Goal: Find specific page/section: Find specific page/section

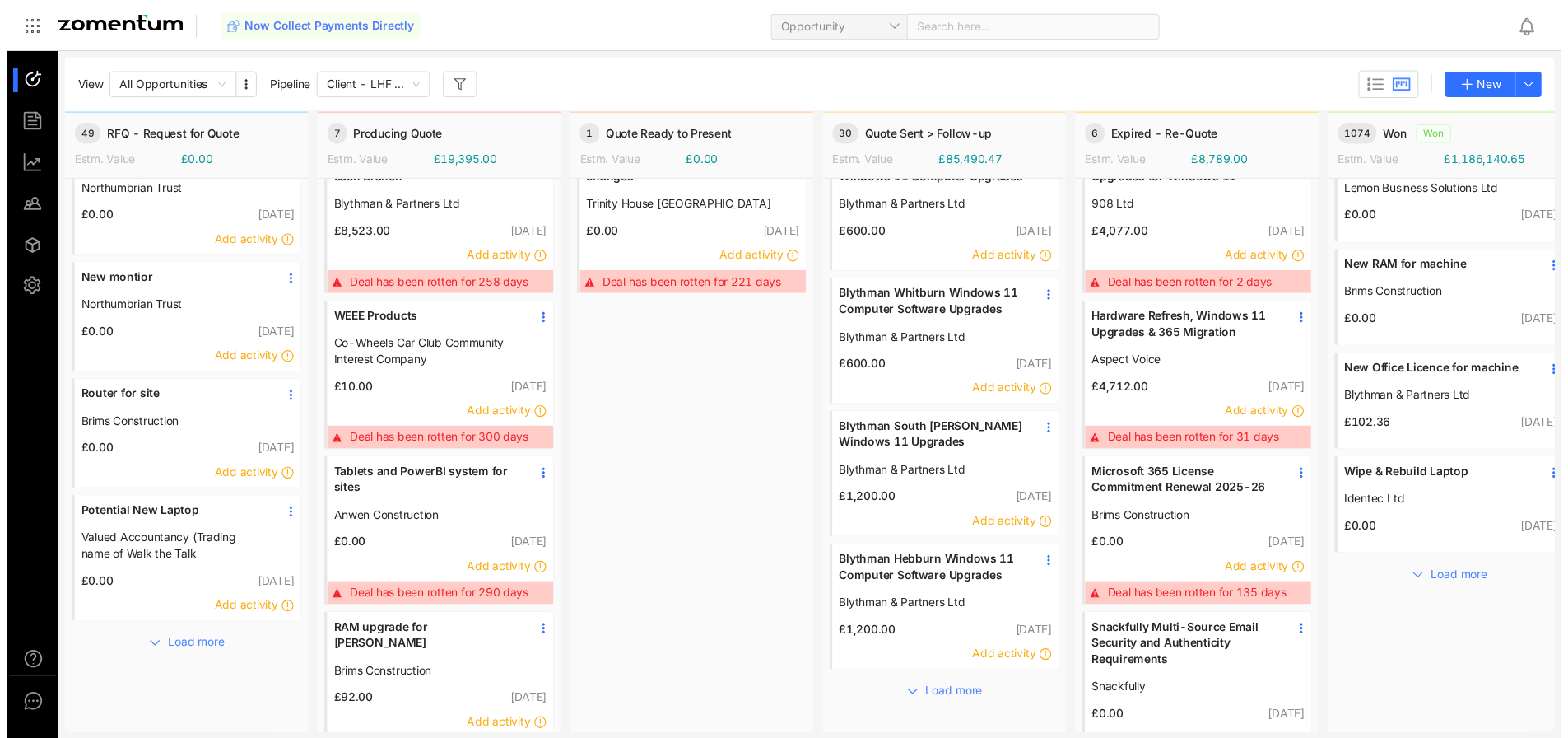
scroll to position [44, 0]
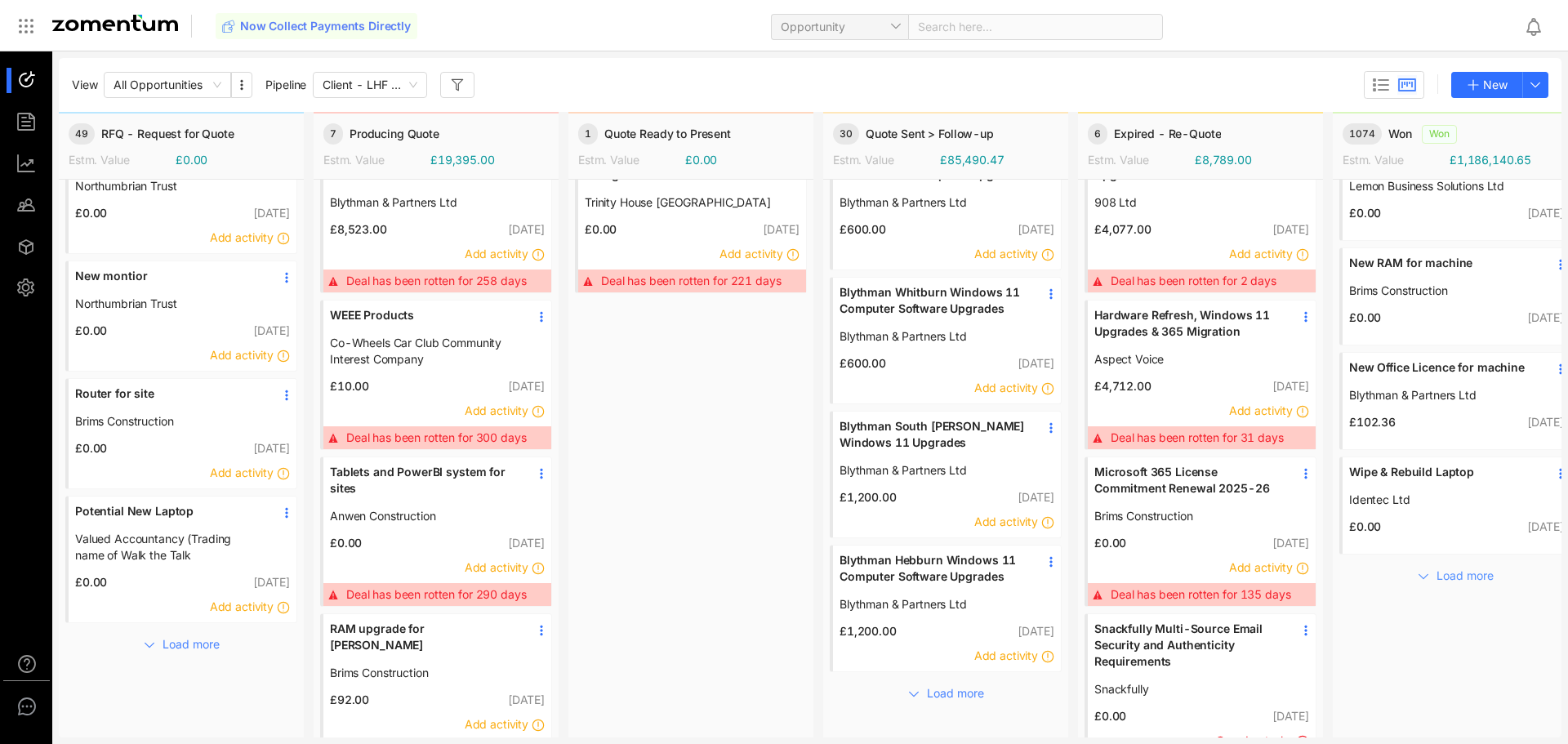
click at [1476, 579] on span "Load more" at bounding box center [1465, 576] width 57 height 18
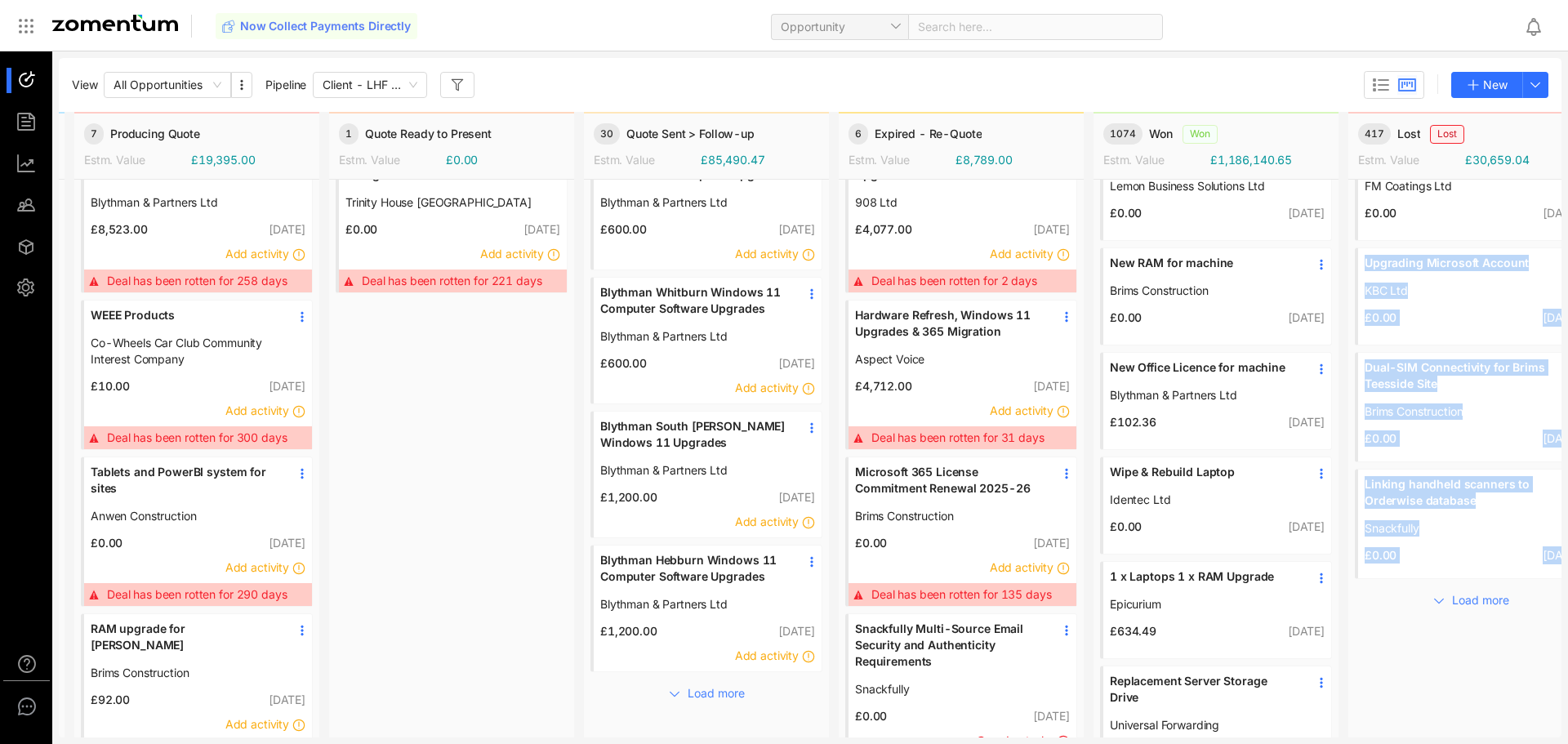
scroll to position [43, 286]
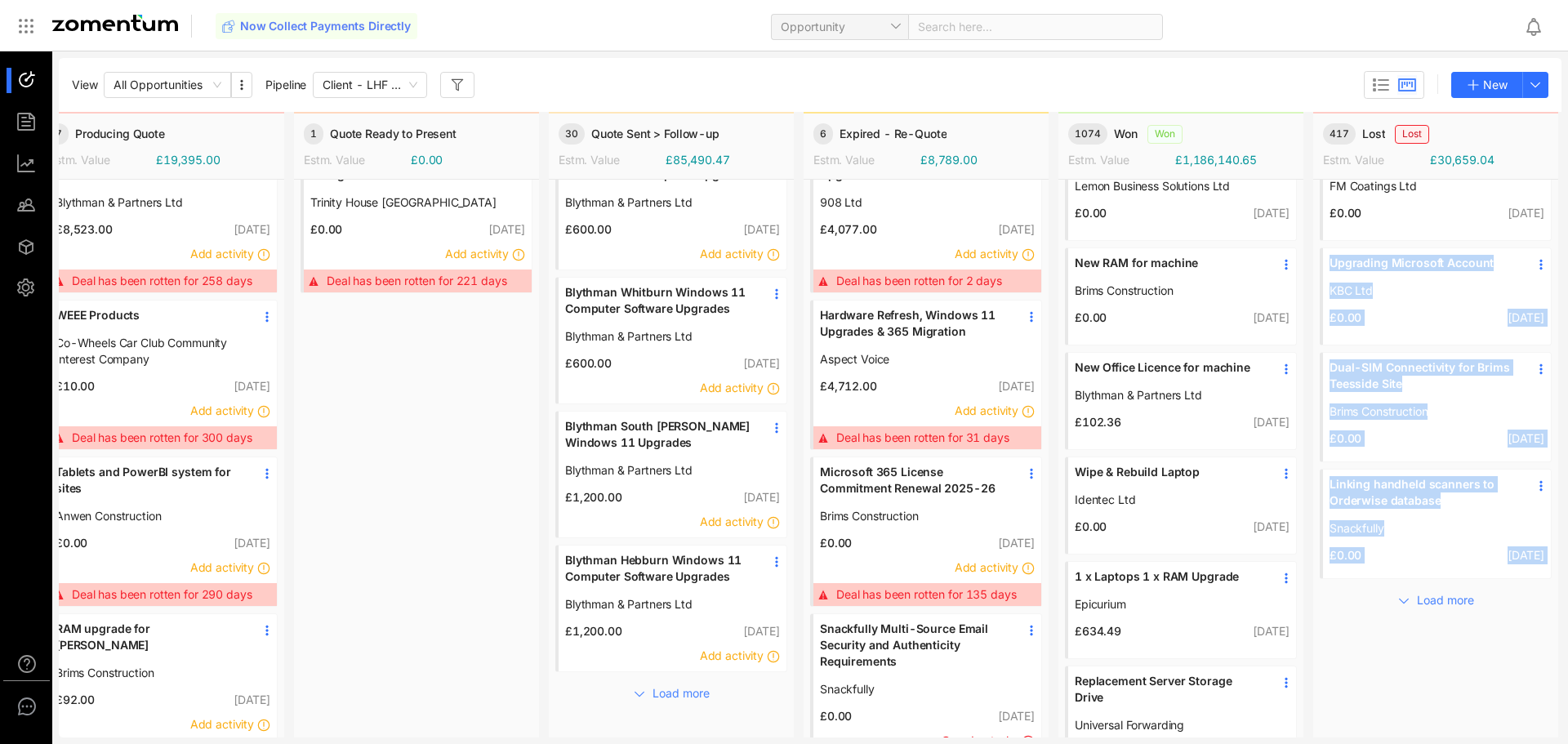
drag, startPoint x: 1541, startPoint y: 198, endPoint x: 1545, endPoint y: 228, distance: 30.3
click at [1545, 228] on body "M Preferences Notifications Email Templates S Account Email Settings Users Supp…" at bounding box center [784, 372] width 1568 height 744
click at [1470, 670] on div "Basic Laptop Price FM Coatings Ltd £0.00 [DATE] Upgrading Microsoft Account KBC…" at bounding box center [1436, 586] width 245 height 899
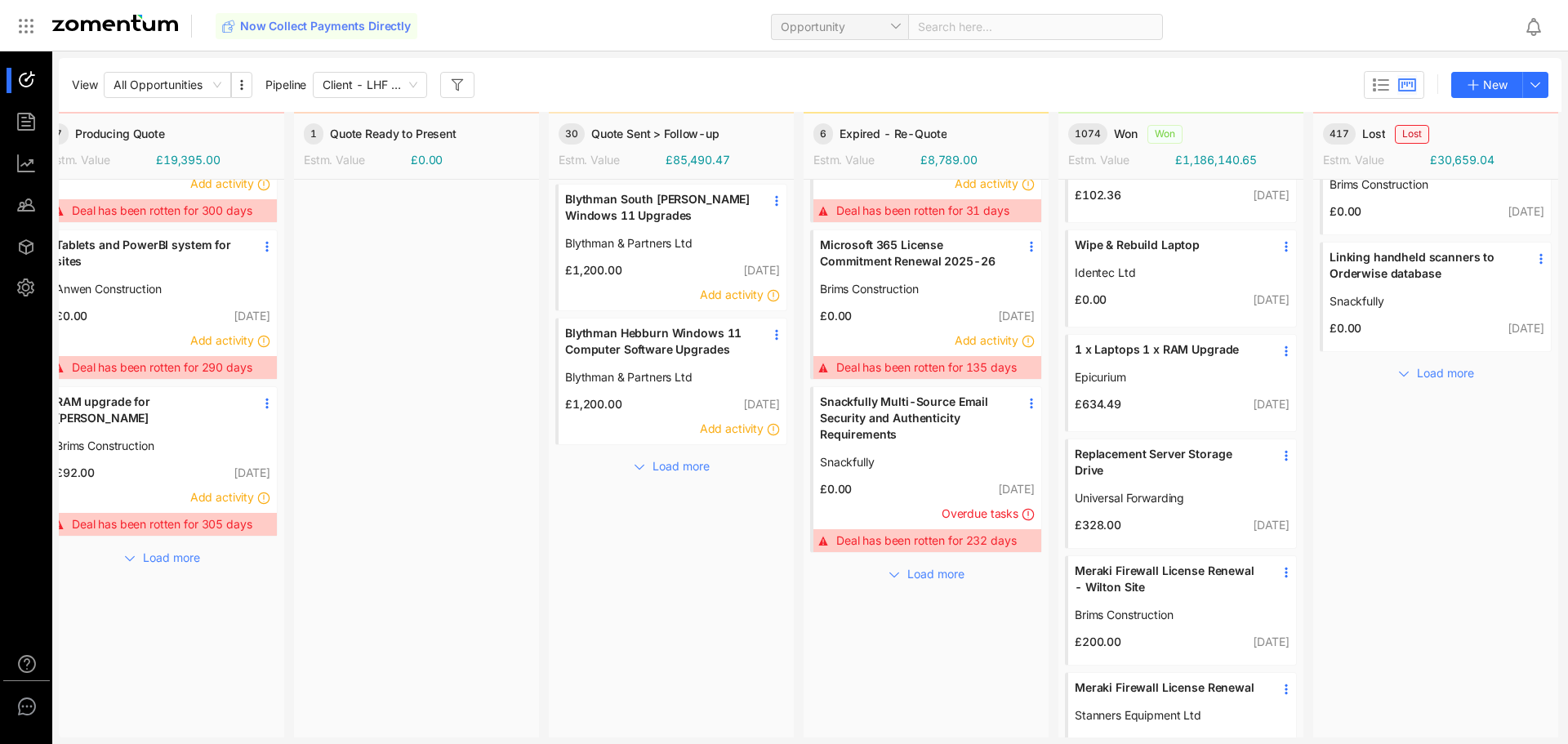
scroll to position [342, 286]
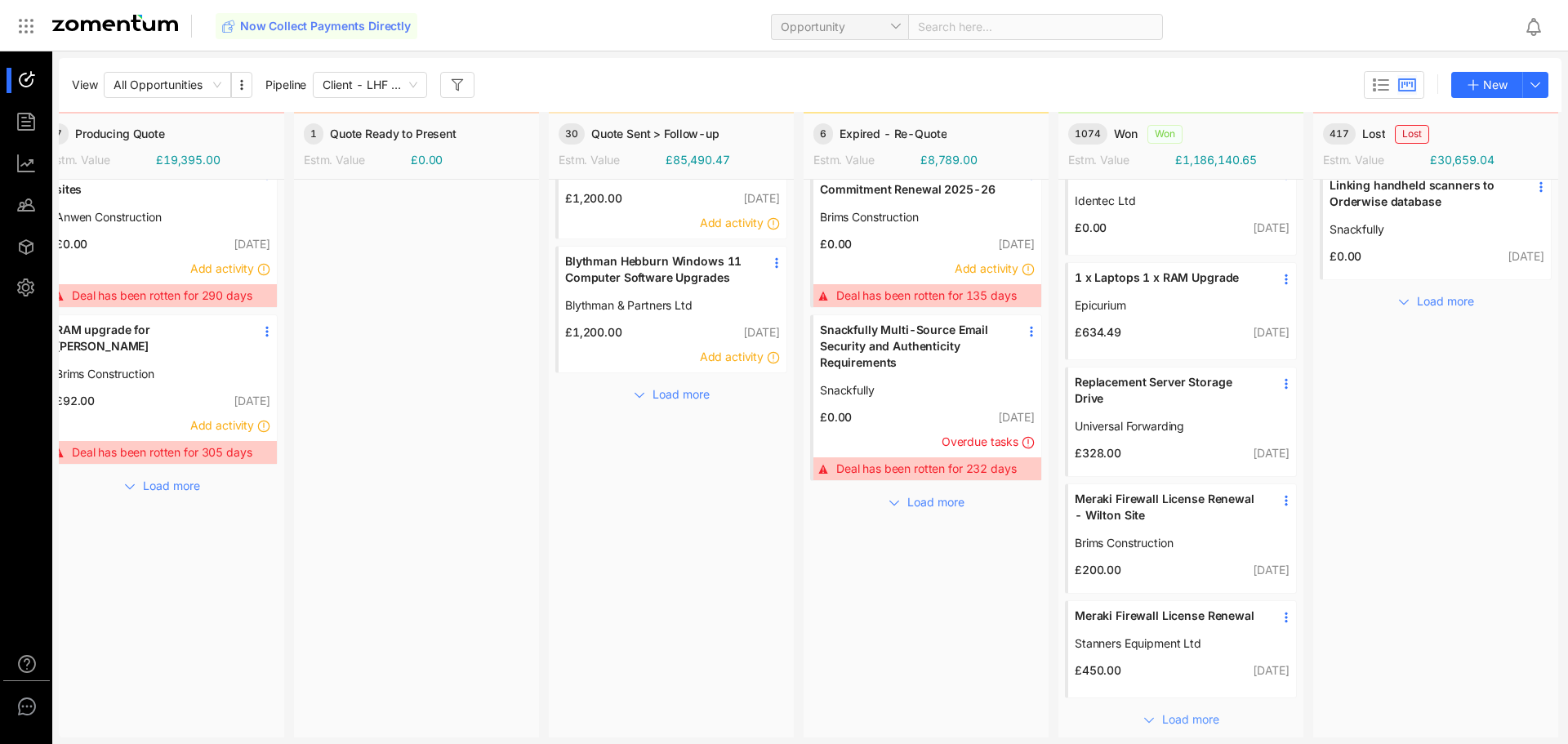
click at [1163, 710] on span "Load more" at bounding box center [1191, 719] width 57 height 18
click at [987, 35] on div "Search here..." at bounding box center [1035, 27] width 255 height 26
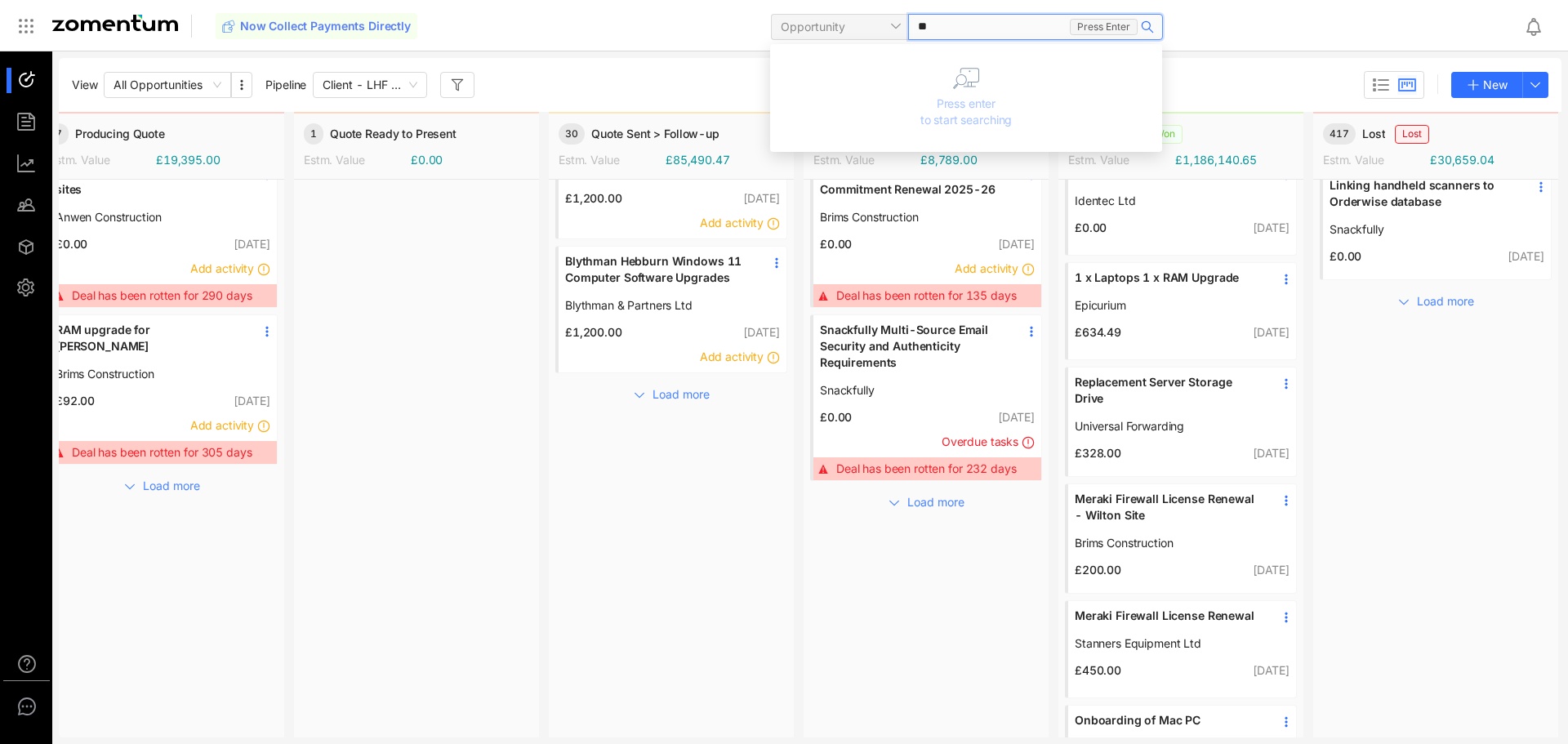
type input "*"
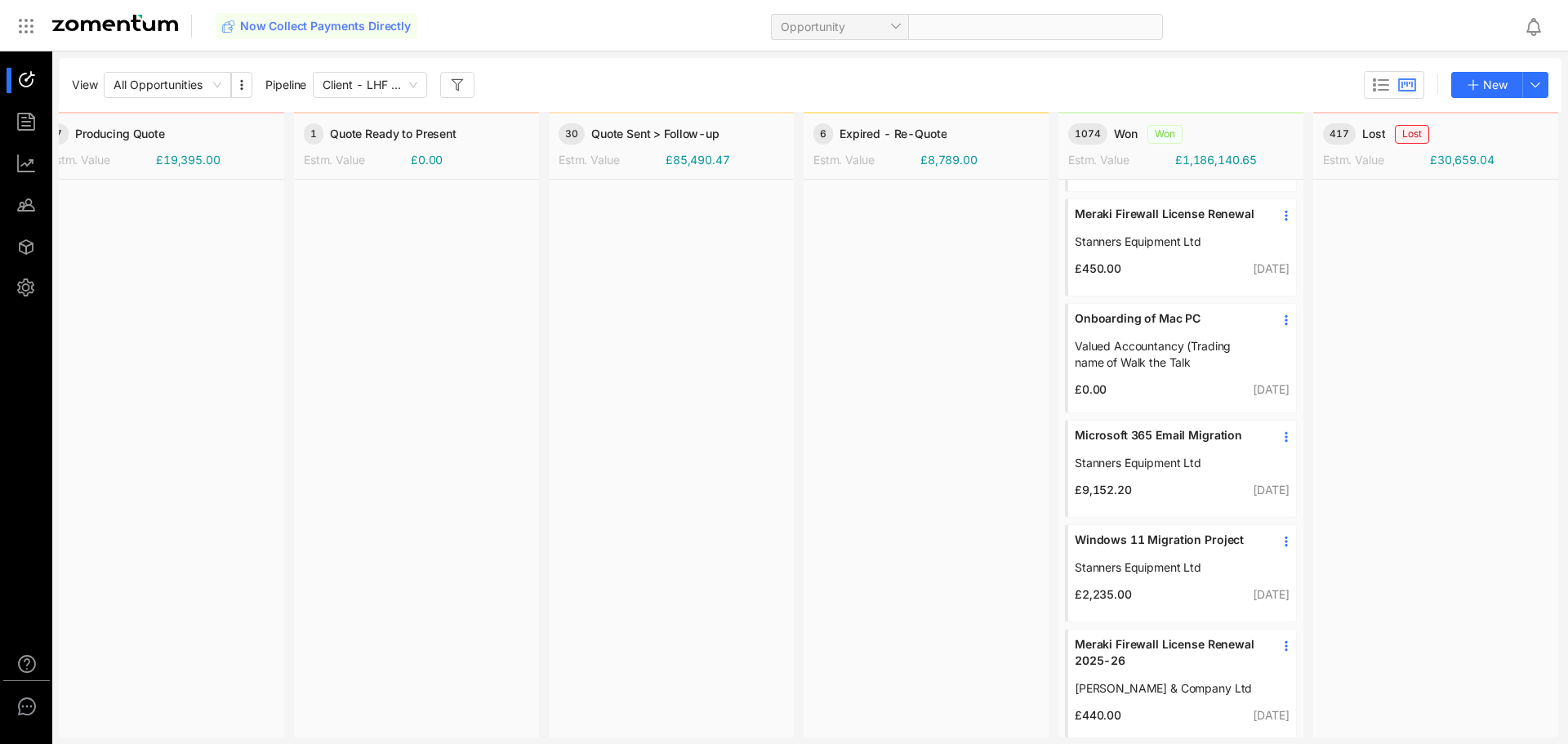
scroll to position [785, 286]
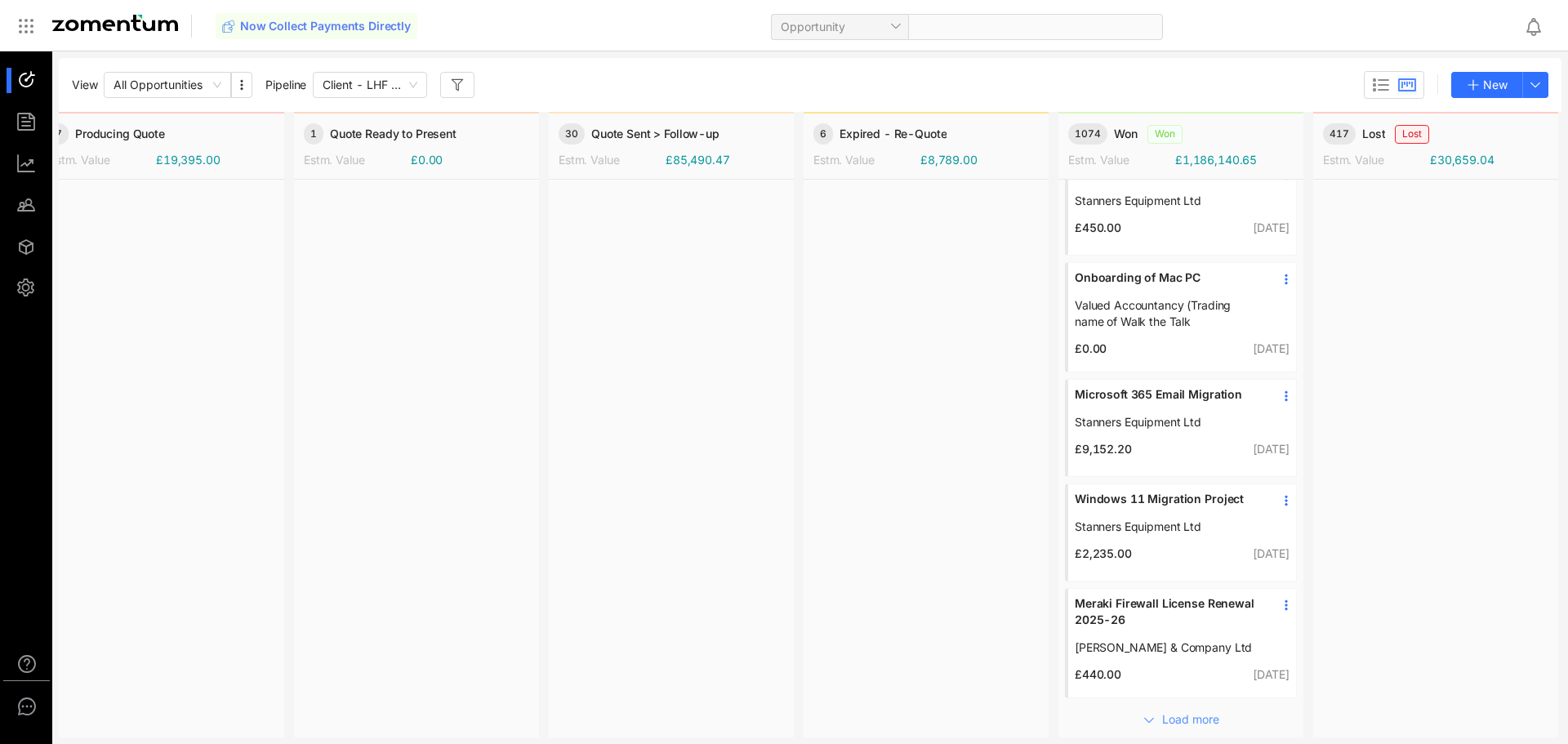
click at [1165, 711] on span "Load more" at bounding box center [1191, 719] width 57 height 18
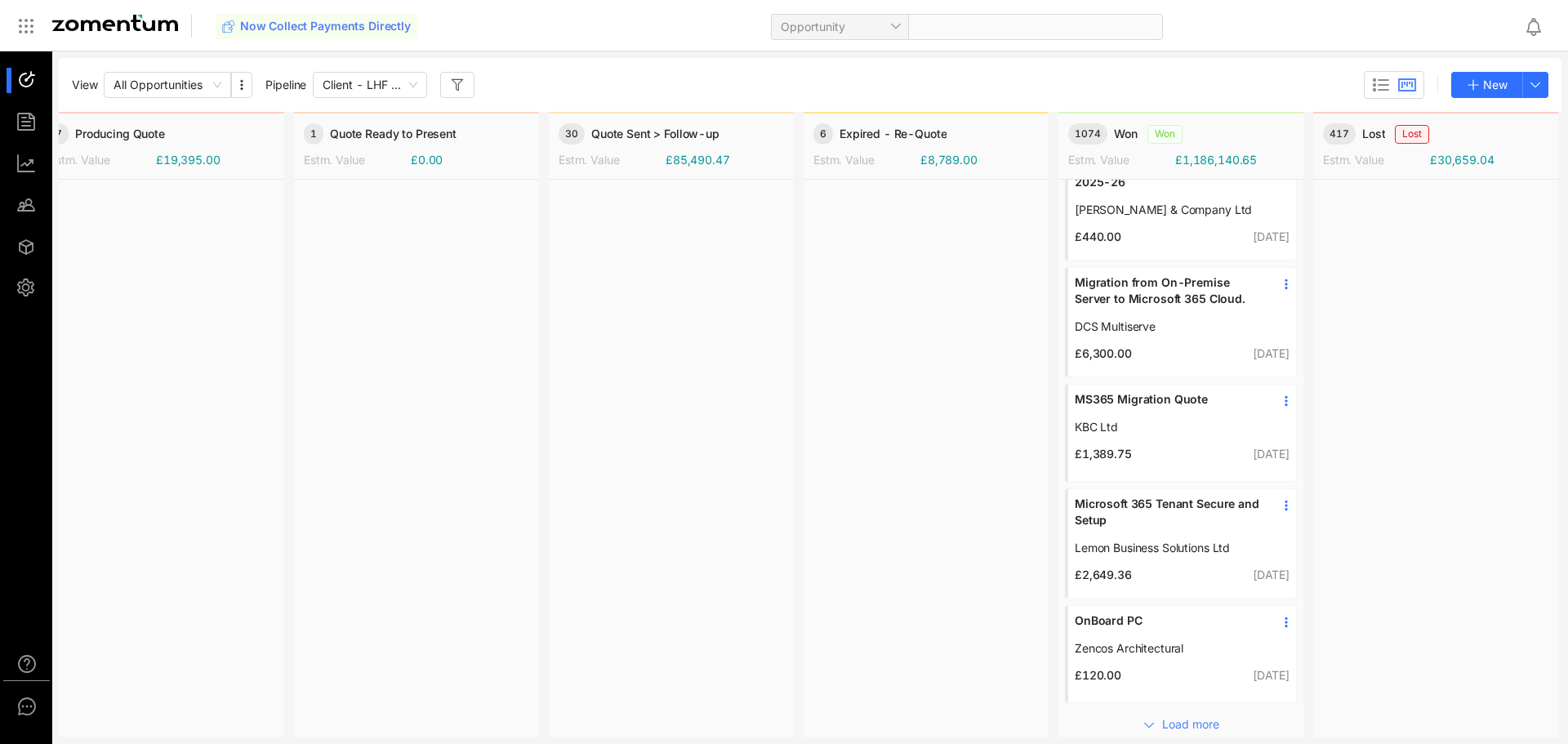
scroll to position [1227, 286]
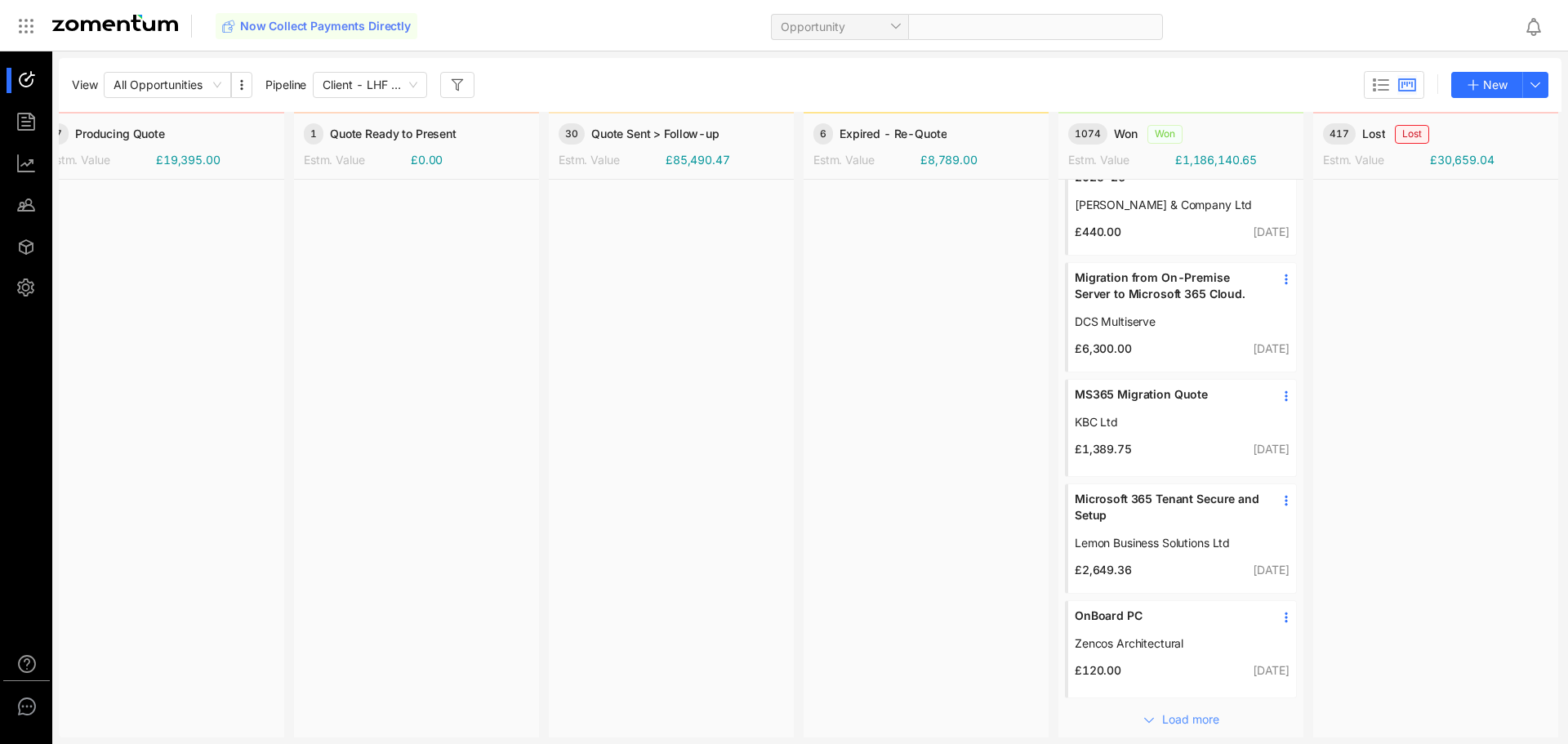
click at [1167, 710] on span "Load more" at bounding box center [1191, 719] width 57 height 18
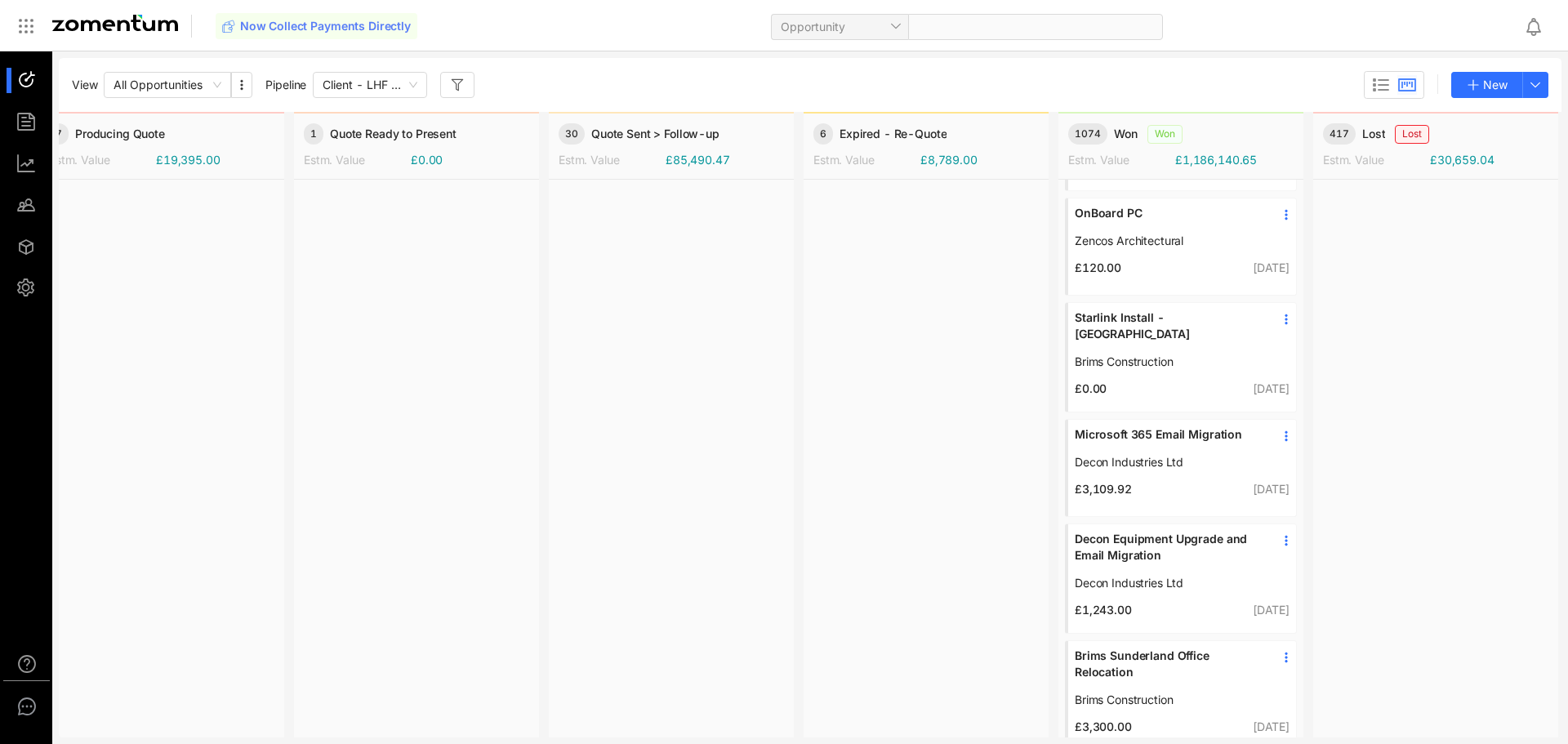
scroll to position [1670, 286]
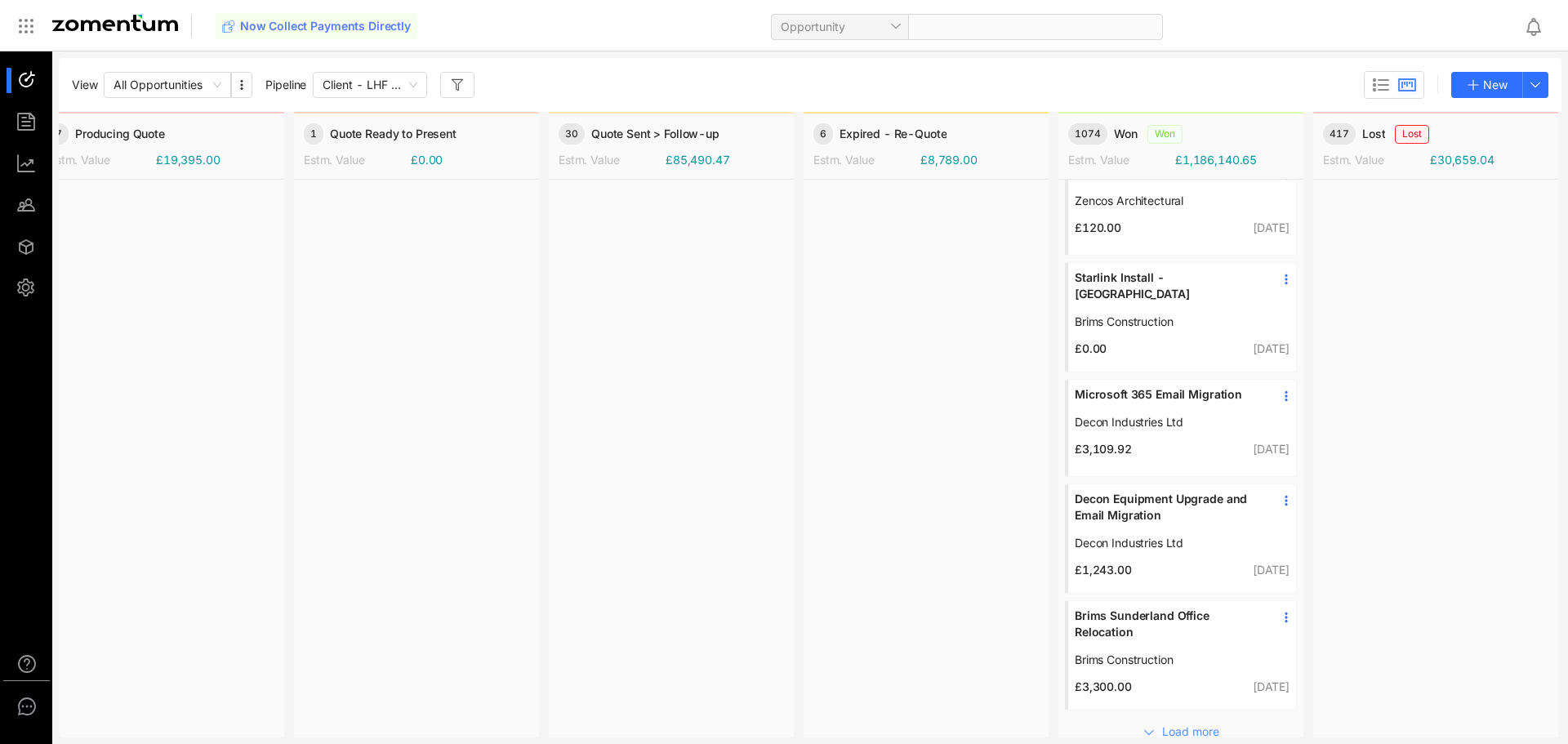
click at [1175, 723] on span "Load more" at bounding box center [1191, 732] width 57 height 18
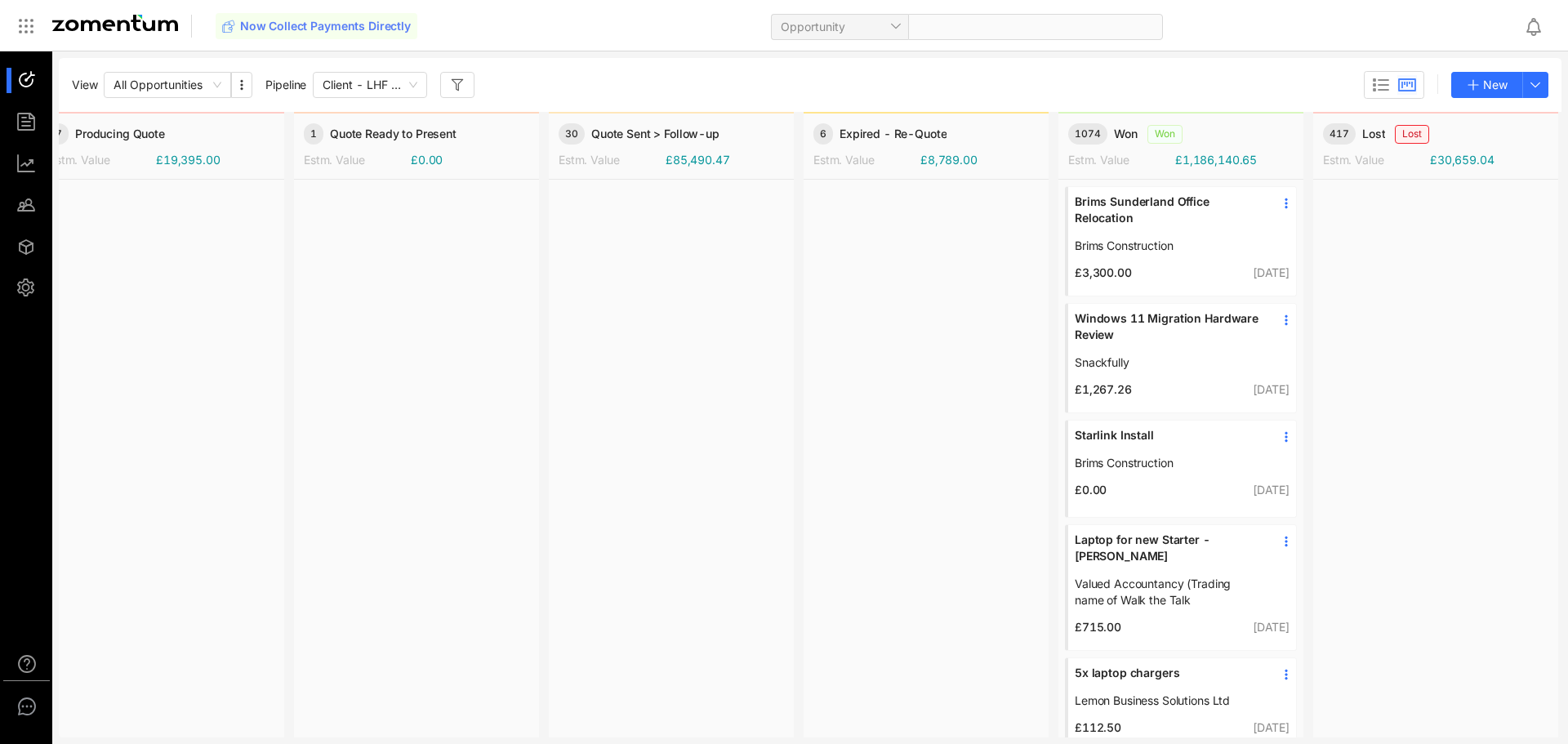
scroll to position [2129, 286]
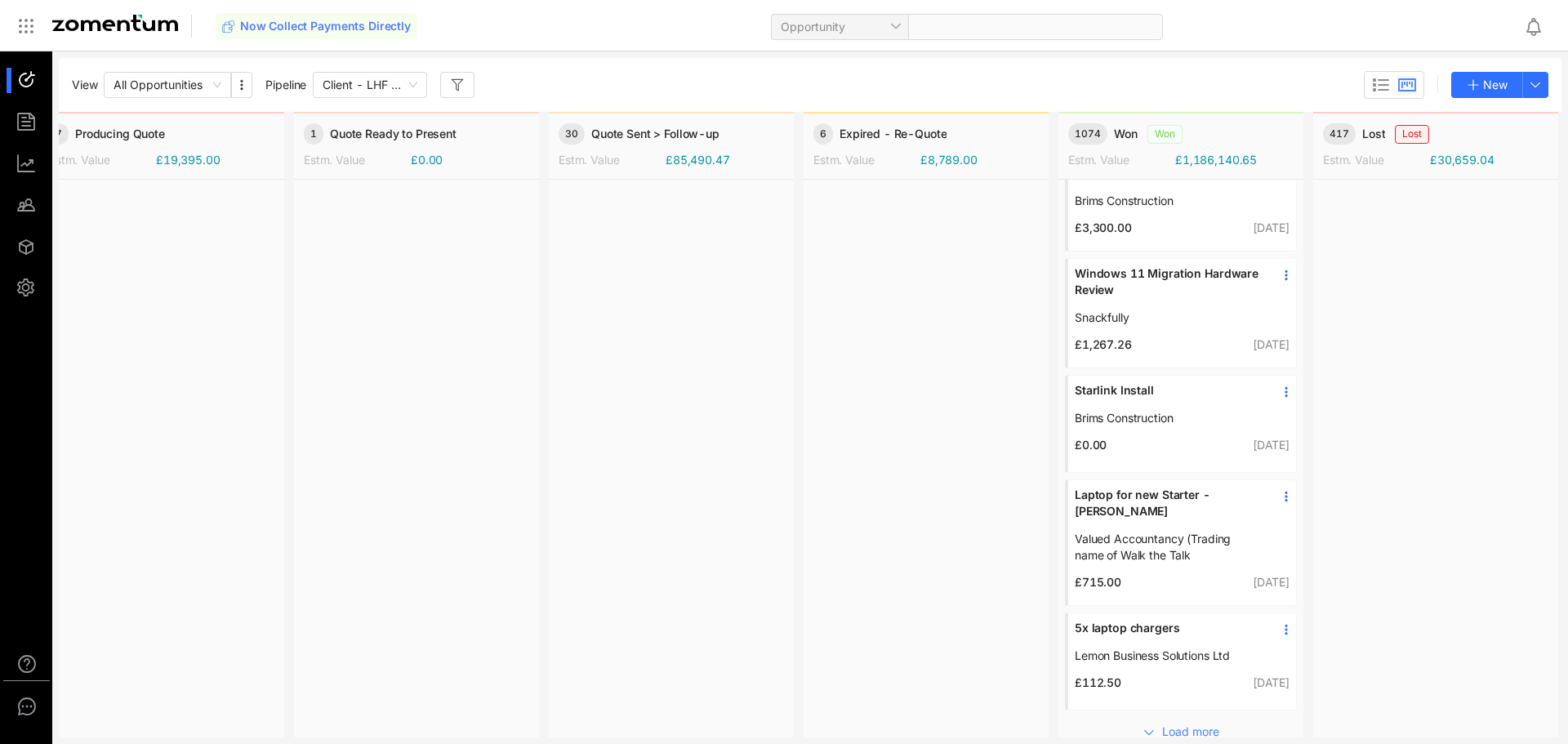
click at [1185, 723] on span "Load more" at bounding box center [1191, 732] width 57 height 18
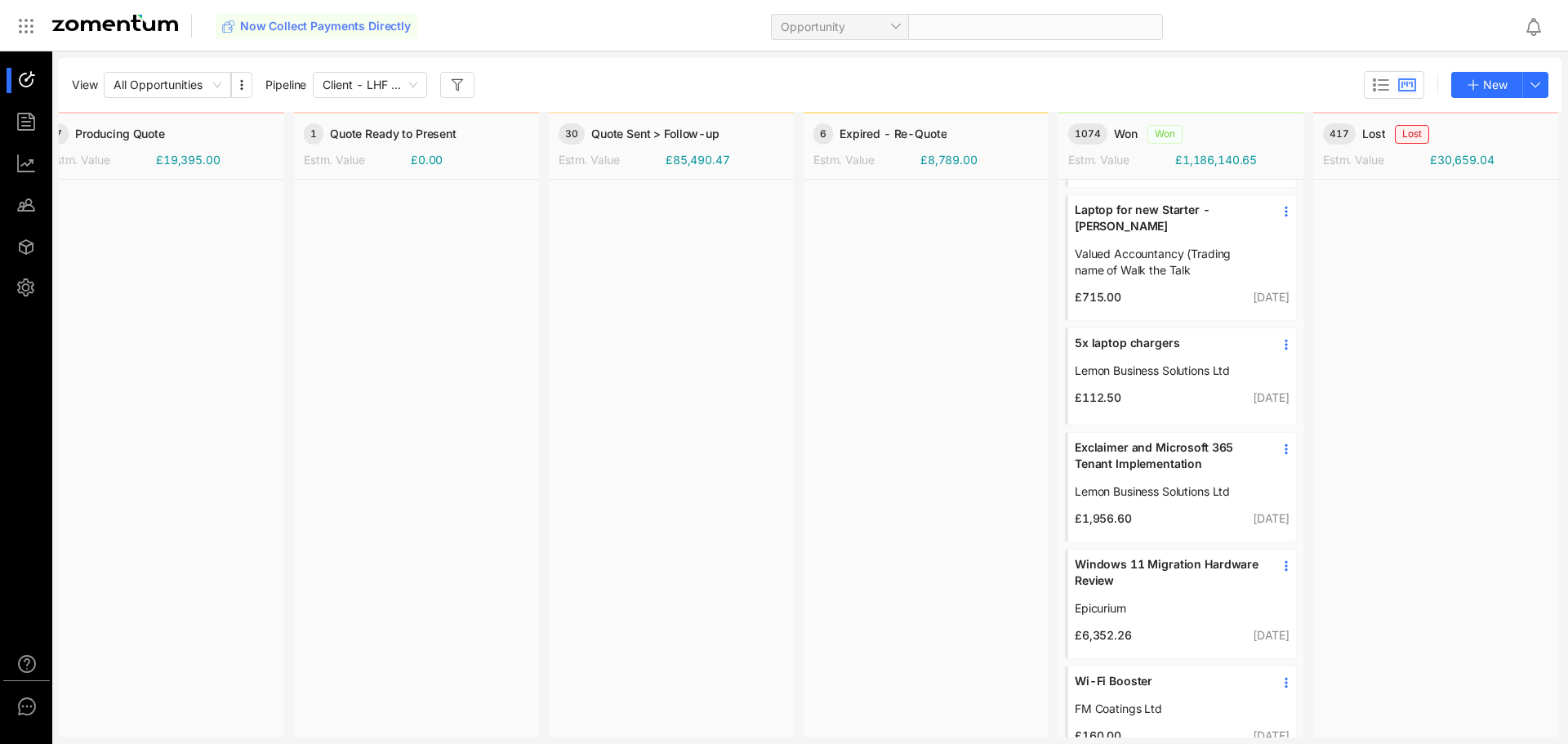
scroll to position [935, 286]
